Goal: Transaction & Acquisition: Subscribe to service/newsletter

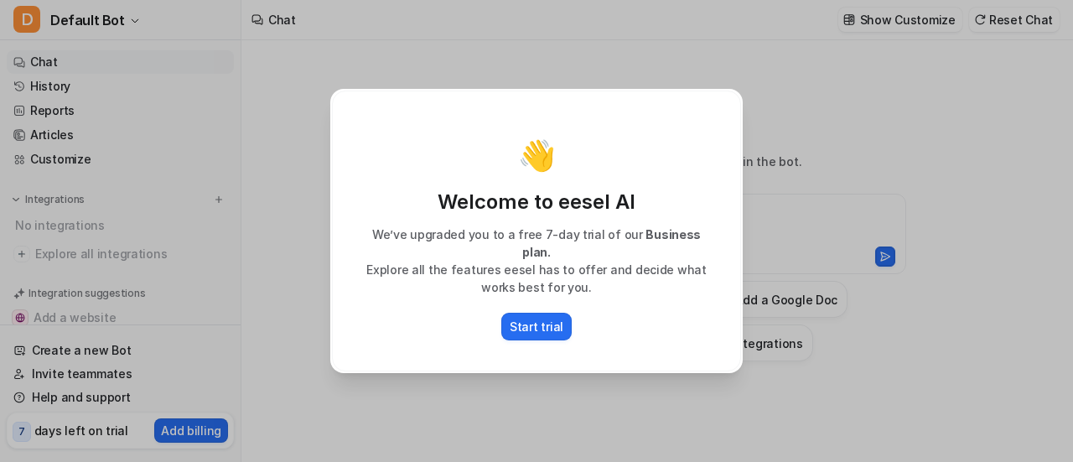
type textarea "**********"
click at [518, 418] on div "👋 Welcome to eesel AI We’ve upgraded you to a free 7-day trial of our Business …" at bounding box center [536, 231] width 439 height 462
click at [839, 160] on div "👋 Welcome to eesel AI We’ve upgraded you to a free 7-day trial of our Business …" at bounding box center [536, 231] width 1073 height 462
drag, startPoint x: 109, startPoint y: 257, endPoint x: 114, endPoint y: 283, distance: 25.7
drag, startPoint x: 114, startPoint y: 283, endPoint x: 165, endPoint y: 363, distance: 95.4
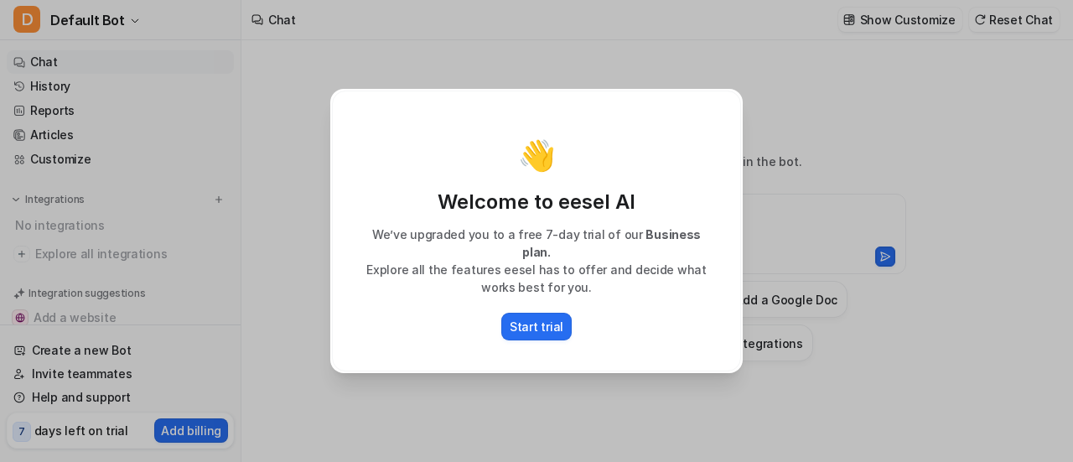
click at [165, 363] on div "👋 Welcome to eesel AI We’ve upgraded you to a free 7-day trial of our Business …" at bounding box center [536, 231] width 1073 height 462
click at [703, 170] on div "👋" at bounding box center [537, 155] width 374 height 34
click at [829, 318] on div "👋 Welcome to eesel AI We’ve upgraded you to a free 7-day trial of our Business …" at bounding box center [536, 231] width 1073 height 462
click at [809, 304] on div "👋 Welcome to eesel AI We’ve upgraded you to a free 7-day trial of our Business …" at bounding box center [536, 231] width 1073 height 462
click at [804, 299] on div "👋 Welcome to eesel AI We’ve upgraded you to a free 7-day trial of our Business …" at bounding box center [536, 231] width 1073 height 462
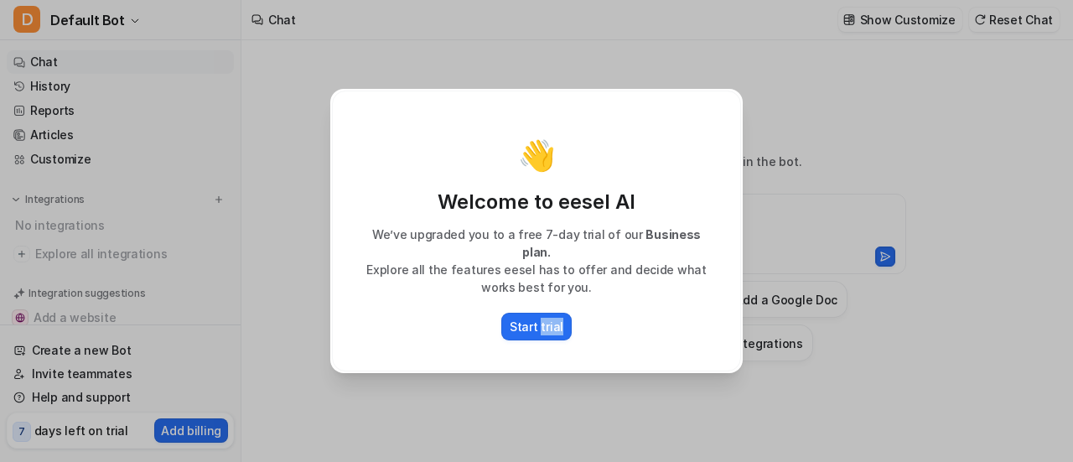
click at [804, 299] on div "👋 Welcome to eesel AI We’ve upgraded you to a free 7-day trial of our Business …" at bounding box center [536, 231] width 1073 height 462
click at [706, 201] on p "Welcome to eesel AI" at bounding box center [537, 202] width 374 height 27
click at [552, 321] on p "Start trial" at bounding box center [537, 327] width 54 height 18
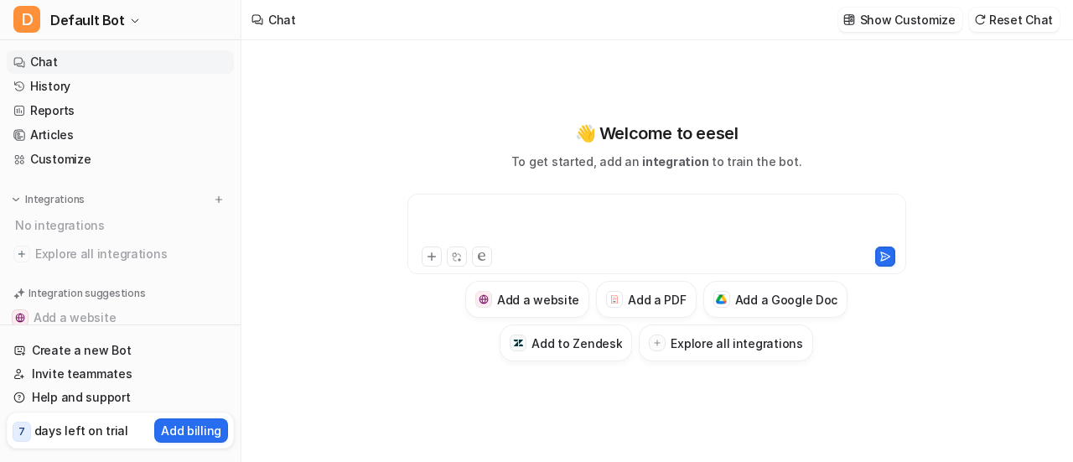
click at [454, 218] on div at bounding box center [657, 224] width 491 height 39
